Goal: Transaction & Acquisition: Purchase product/service

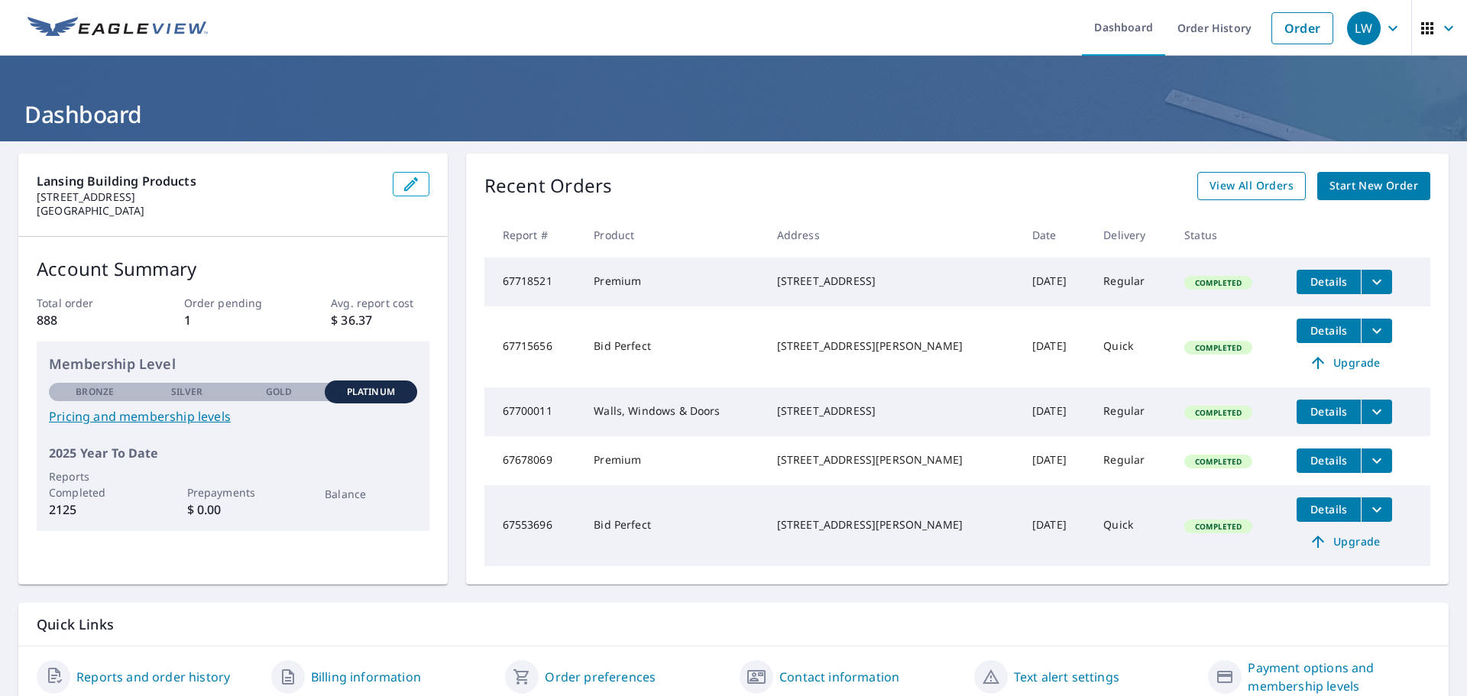
click at [1209, 186] on span "View All Orders" at bounding box center [1251, 185] width 84 height 19
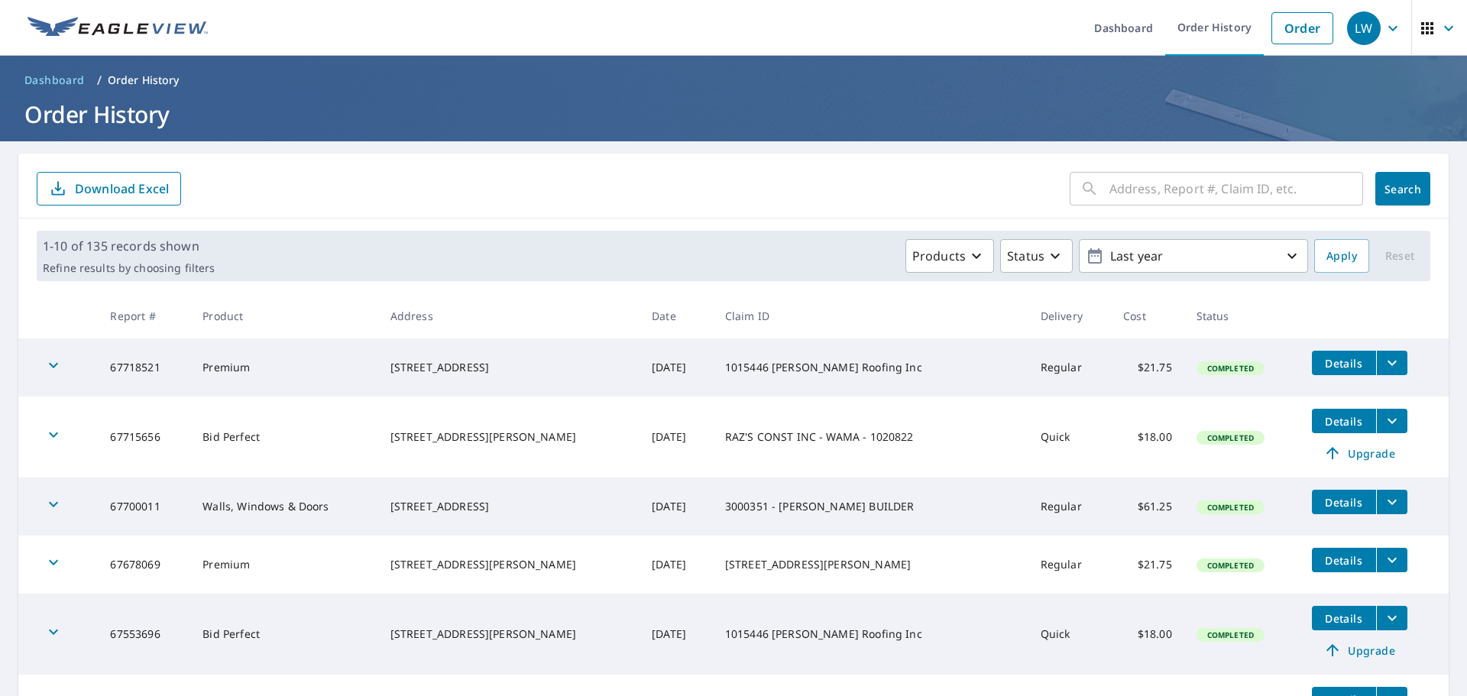
click at [1195, 183] on input "text" at bounding box center [1236, 188] width 254 height 43
type input "1073 mass"
click at [1398, 179] on button "Search" at bounding box center [1402, 189] width 55 height 34
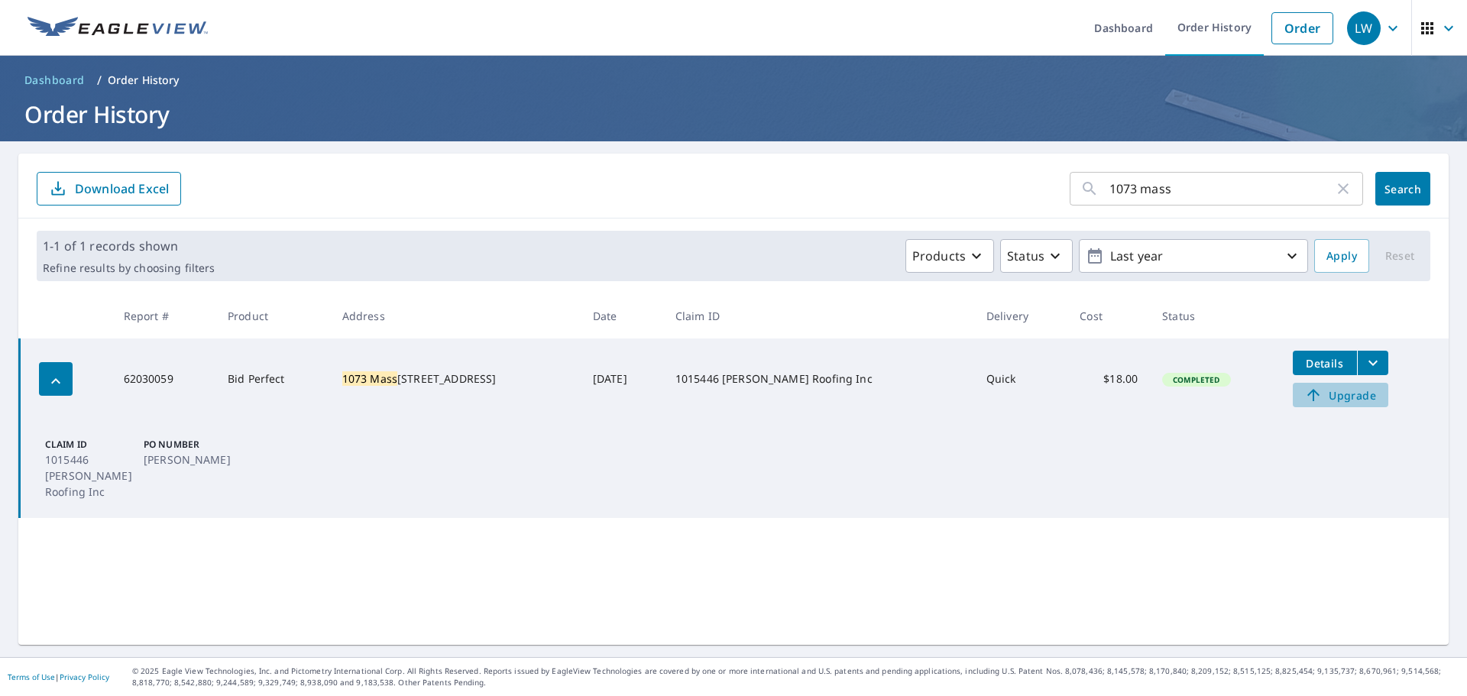
click at [1319, 392] on span "Upgrade" at bounding box center [1340, 395] width 77 height 18
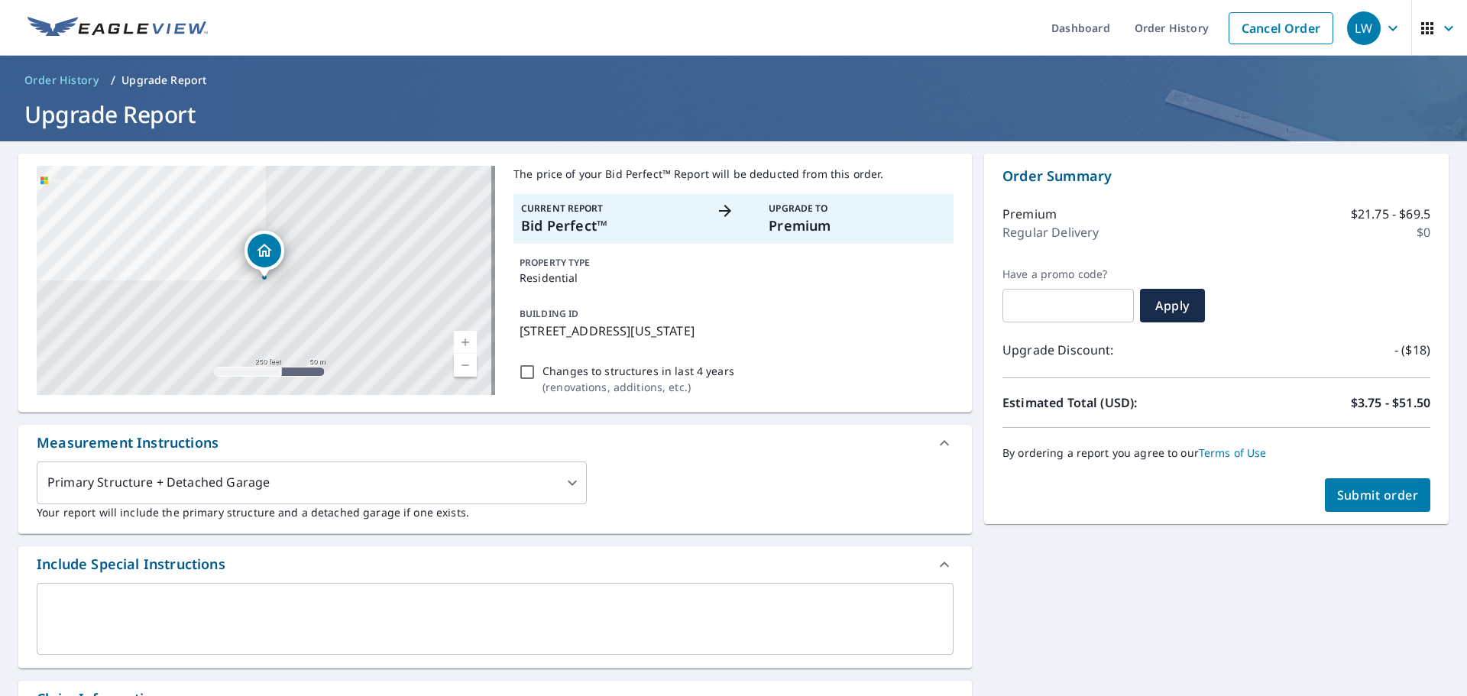
click at [1338, 498] on span "Submit order" at bounding box center [1378, 495] width 82 height 17
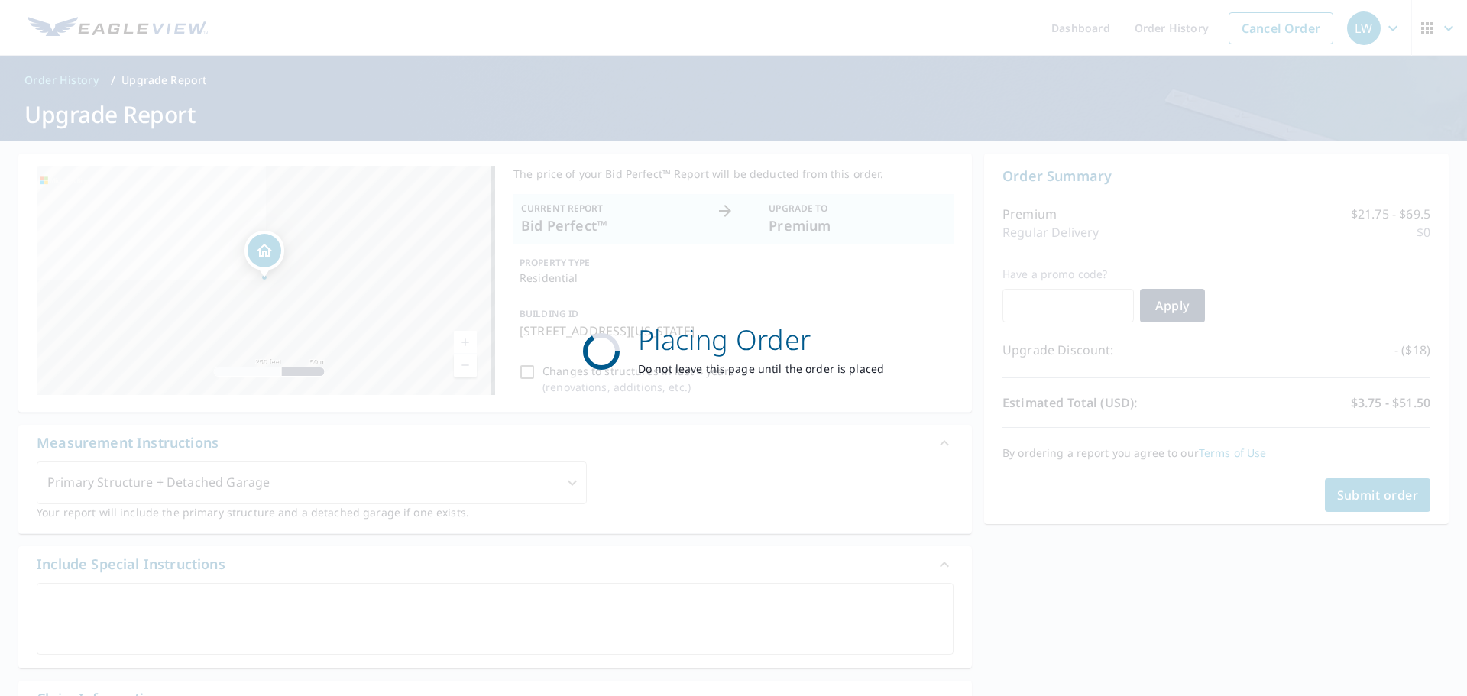
click at [904, 298] on div "Placing Order Do not leave this page until the order is placed" at bounding box center [733, 348] width 377 height 134
